Goal: Transaction & Acquisition: Purchase product/service

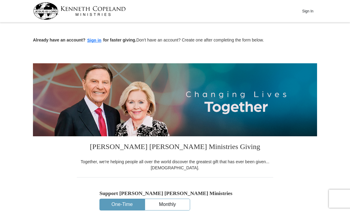
click at [307, 27] on div "Already have an account? Sign in for faster giving. Don't have an account? Crea…" at bounding box center [175, 34] width 284 height 20
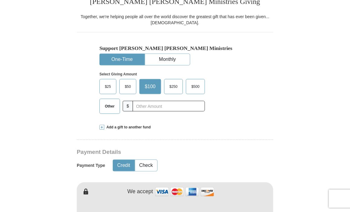
scroll to position [153, 0]
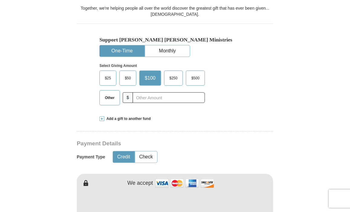
click at [116, 49] on button "One-Time" at bounding box center [122, 50] width 45 height 11
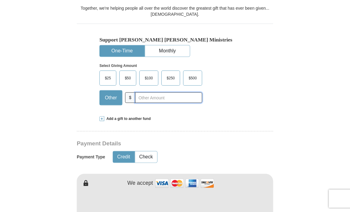
click at [137, 96] on input "text" at bounding box center [168, 97] width 67 height 11
click at [143, 98] on input "50.00" at bounding box center [168, 97] width 67 height 11
type input "50.00"
click at [123, 155] on button "Credit" at bounding box center [123, 156] width 21 height 11
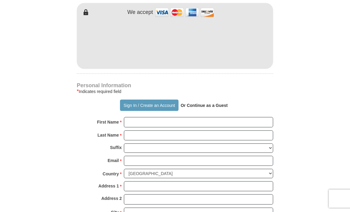
scroll to position [325, 0]
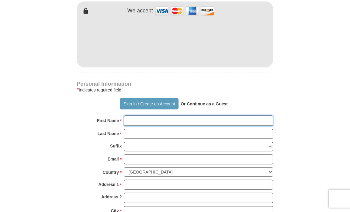
click at [129, 118] on input "First Name *" at bounding box center [198, 121] width 149 height 10
type input "[PERSON_NAME]"
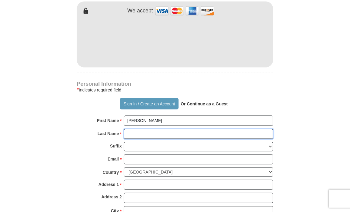
click at [129, 131] on input "Last Name *" at bounding box center [198, 134] width 149 height 10
click at [128, 135] on input "Last Name *" at bounding box center [198, 134] width 149 height 10
click at [132, 135] on input "Last Name *" at bounding box center [198, 134] width 149 height 10
click at [130, 134] on input "Last Name *" at bounding box center [198, 134] width 149 height 10
type input "[PERSON_NAME]"
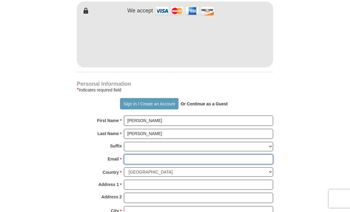
click at [135, 160] on input "Email *" at bounding box center [198, 159] width 149 height 10
type input "[EMAIL_ADDRESS][DOMAIN_NAME]"
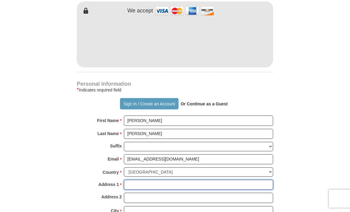
click at [135, 184] on input "Address 1 *" at bounding box center [198, 185] width 149 height 10
type input "[STREET_ADDRESS]"
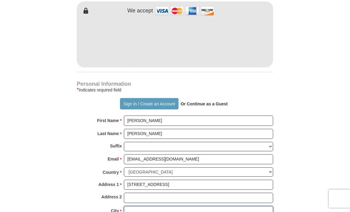
type input "Roswell"
select select "GA"
type input "30075"
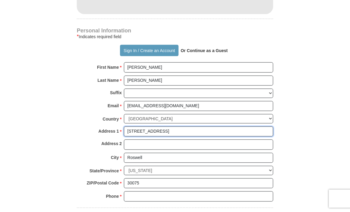
scroll to position [397, 0]
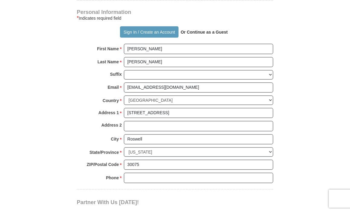
click at [145, 173] on div "Phone * * Please enter Phone Number Please enter Phone" at bounding box center [175, 179] width 197 height 13
click at [131, 186] on div at bounding box center [175, 187] width 197 height 3
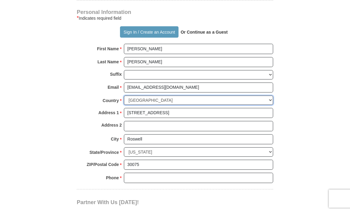
click at [193, 96] on select "[GEOGRAPHIC_DATA] [GEOGRAPHIC_DATA] [GEOGRAPHIC_DATA] [GEOGRAPHIC_DATA] [GEOGRA…" at bounding box center [198, 100] width 149 height 9
click at [191, 96] on select "[GEOGRAPHIC_DATA] [GEOGRAPHIC_DATA] [GEOGRAPHIC_DATA] [GEOGRAPHIC_DATA] [GEOGRA…" at bounding box center [198, 100] width 149 height 9
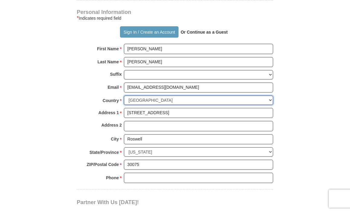
scroll to position [447, 0]
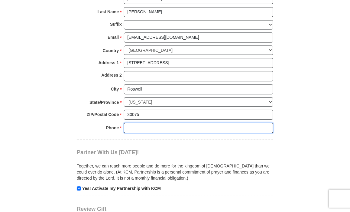
click at [133, 125] on input "Phone * *" at bounding box center [198, 127] width 149 height 10
type input "6785755575"
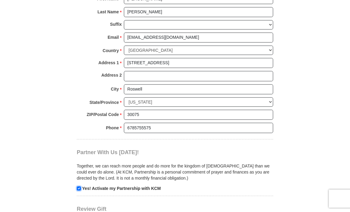
click at [78, 187] on input "checkbox" at bounding box center [79, 188] width 4 height 4
checkbox input "false"
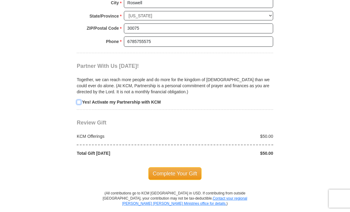
scroll to position [550, 0]
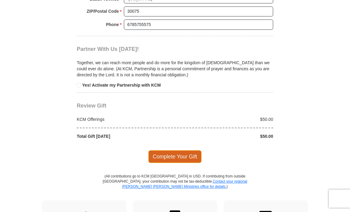
click at [165, 153] on span "Complete Your Gift" at bounding box center [175, 156] width 54 height 13
